Goal: Task Accomplishment & Management: Manage account settings

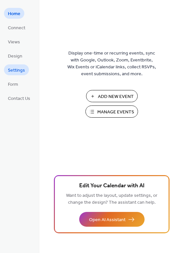
click at [16, 71] on span "Settings" at bounding box center [16, 70] width 17 height 7
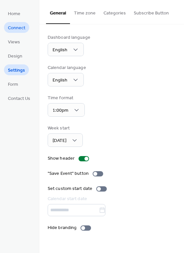
click at [18, 30] on span "Connect" at bounding box center [16, 28] width 17 height 7
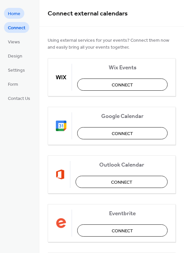
click at [19, 17] on span "Home" at bounding box center [14, 14] width 12 height 7
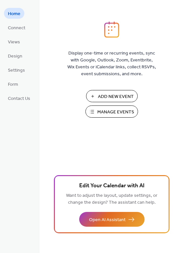
click at [117, 112] on span "Manage Events" at bounding box center [115, 112] width 37 height 7
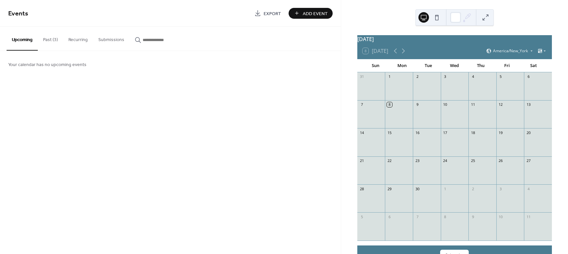
click at [52, 39] on button "Past (3)" at bounding box center [50, 38] width 25 height 23
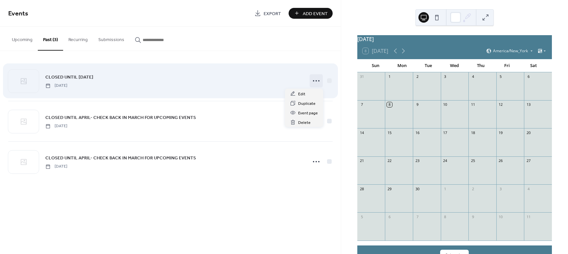
click at [317, 83] on icon at bounding box center [316, 81] width 11 height 11
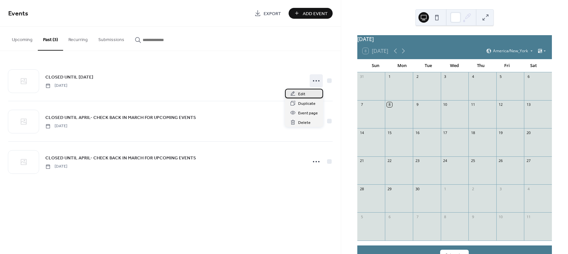
click at [308, 98] on div "Edit" at bounding box center [304, 94] width 38 height 10
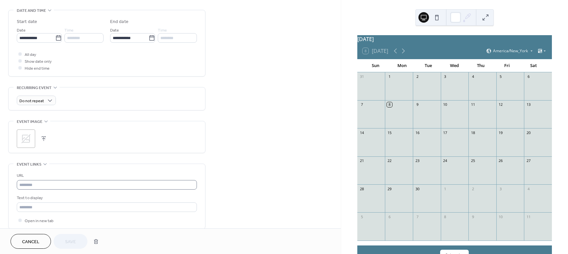
scroll to position [205, 0]
click at [55, 36] on icon at bounding box center [58, 37] width 7 height 7
click at [55, 36] on input "**********" at bounding box center [36, 37] width 38 height 10
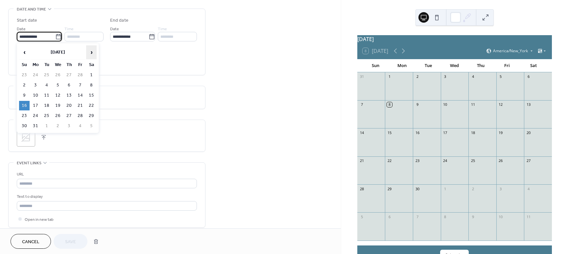
click at [91, 52] on span "›" at bounding box center [91, 52] width 10 height 13
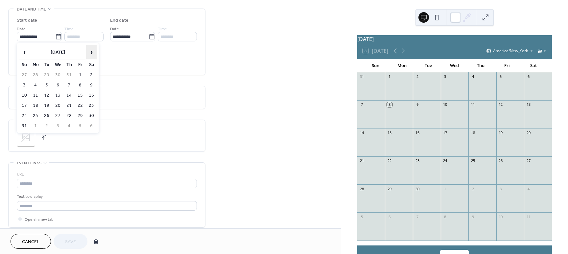
click at [91, 52] on span "›" at bounding box center [91, 52] width 10 height 13
click at [57, 98] on td "17" at bounding box center [58, 96] width 11 height 10
type input "**********"
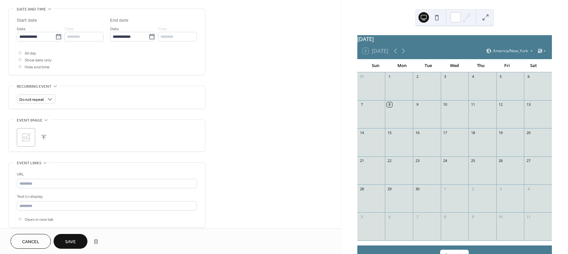
click at [68, 239] on span "Save" at bounding box center [70, 241] width 11 height 7
